Goal: Check status: Check status

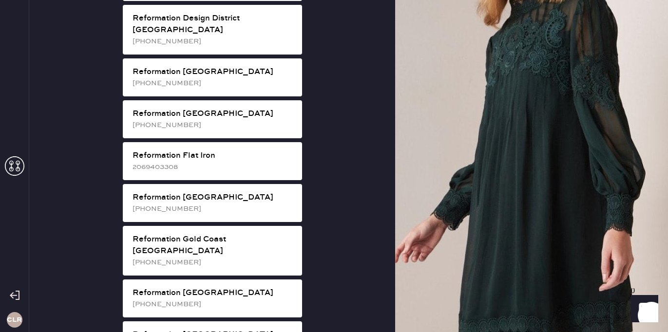
scroll to position [560, 0]
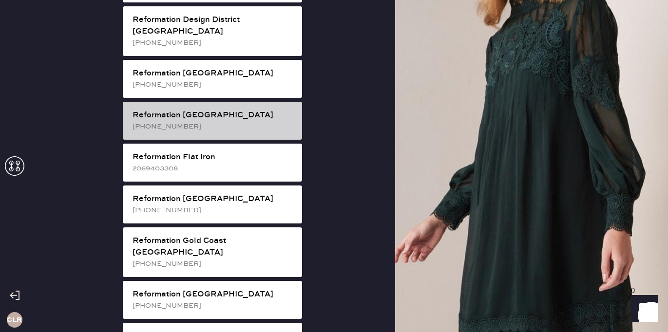
click at [239, 111] on div "Reformation Fillmore [PHONE_NUMBER]" at bounding box center [212, 121] width 179 height 38
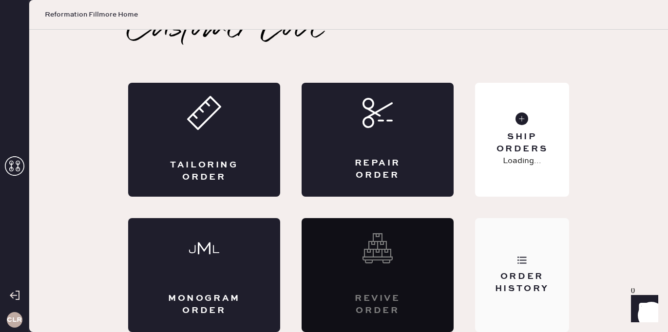
click at [536, 268] on div "Order History" at bounding box center [522, 275] width 94 height 114
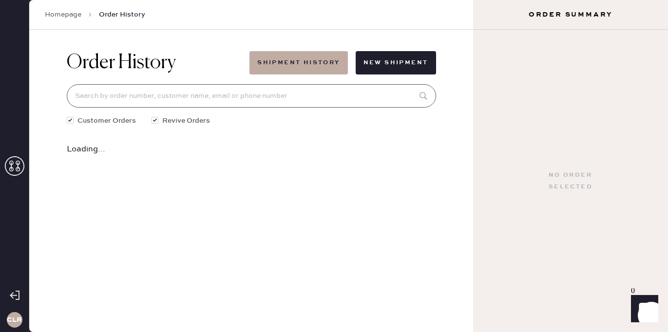
click at [214, 102] on input at bounding box center [251, 95] width 369 height 23
paste input "[EMAIL_ADDRESS][DOMAIN_NAME]"
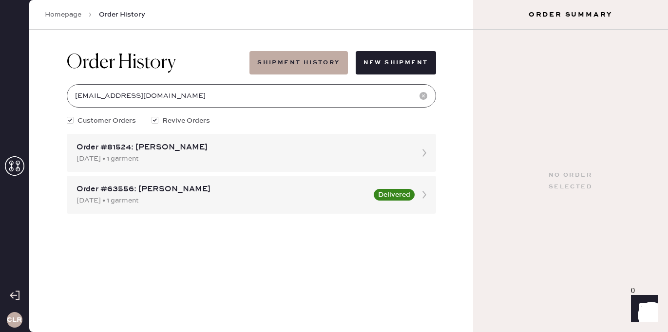
type input "[EMAIL_ADDRESS][DOMAIN_NAME]"
click at [173, 151] on div "Order #81524: [PERSON_NAME]" at bounding box center [243, 148] width 332 height 12
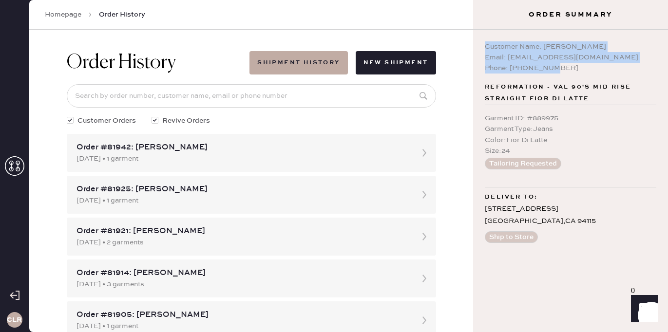
drag, startPoint x: 561, startPoint y: 70, endPoint x: 479, endPoint y: 50, distance: 84.3
click at [479, 50] on div "Customer Name: [PERSON_NAME] Email: [EMAIL_ADDRESS][DOMAIN_NAME] Phone: [PHONE_…" at bounding box center [570, 181] width 195 height 303
copy div "Customer Name: [PERSON_NAME] Email: [EMAIL_ADDRESS][DOMAIN_NAME] Phone: [PHONE_…"
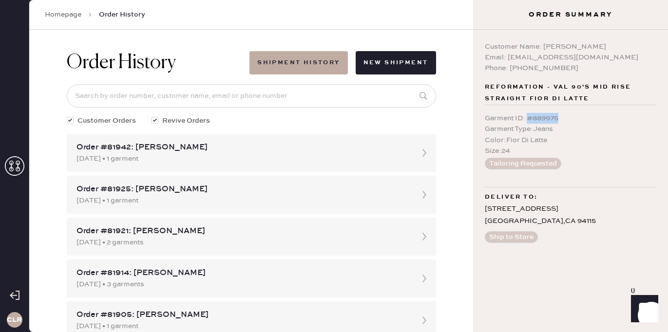
drag, startPoint x: 530, startPoint y: 119, endPoint x: 584, endPoint y: 119, distance: 54.6
click at [584, 119] on div "Garment ID : # 889975" at bounding box center [571, 118] width 172 height 11
copy div "# 889975"
